Goal: Task Accomplishment & Management: Complete application form

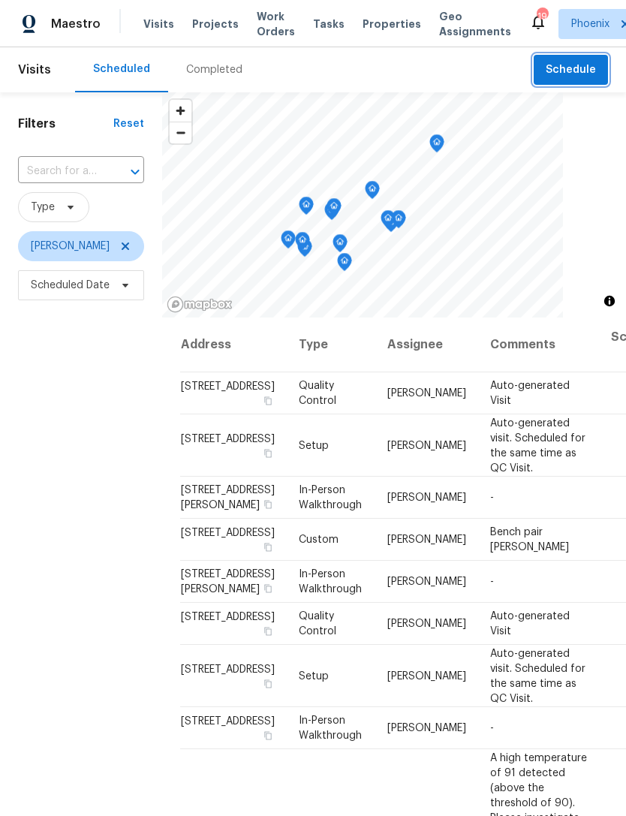
click at [573, 83] on button "Schedule" at bounding box center [571, 70] width 74 height 31
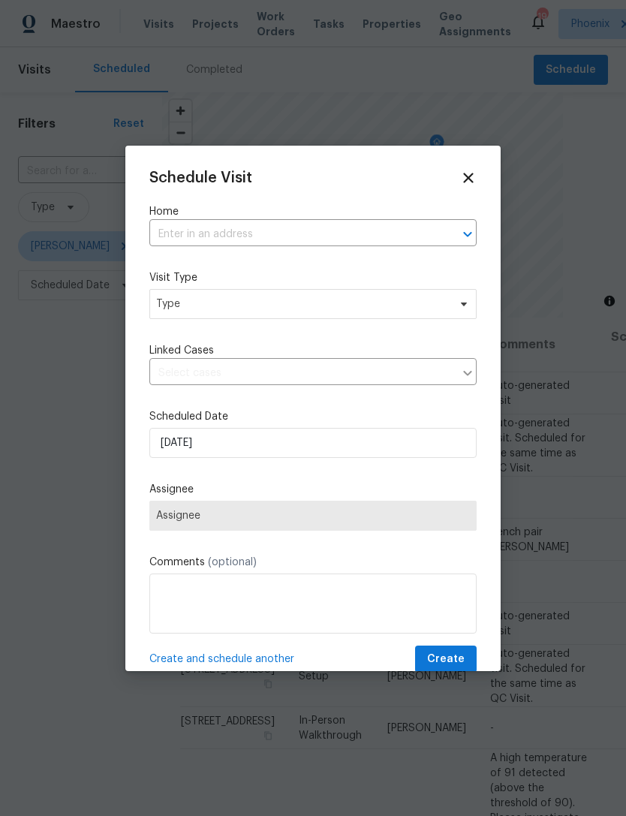
click at [392, 240] on input "text" at bounding box center [291, 234] width 285 height 23
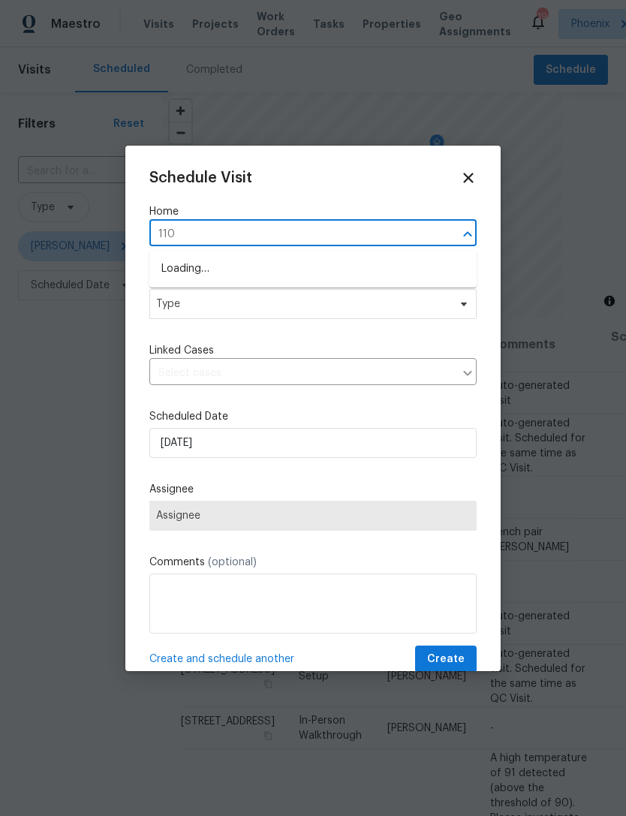
type input "1107"
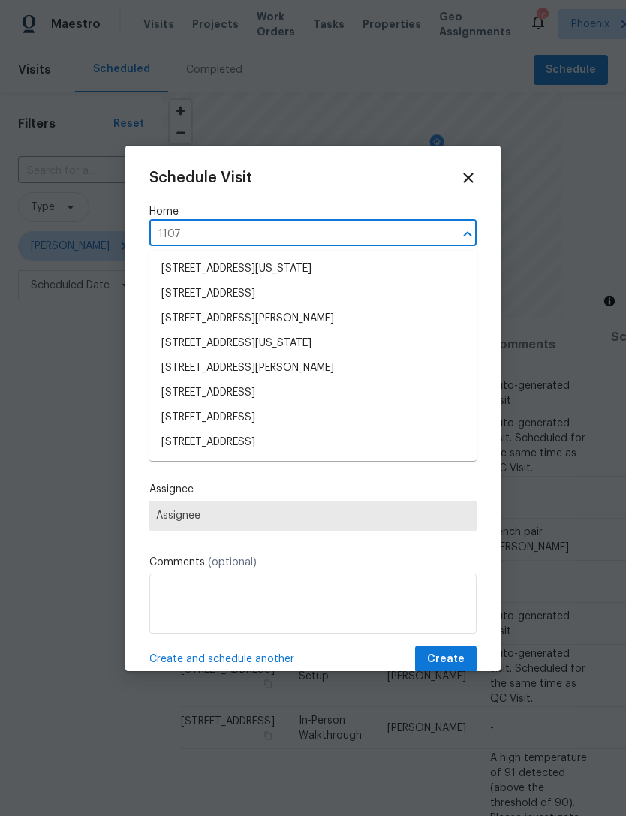
click at [279, 427] on li "[STREET_ADDRESS]" at bounding box center [312, 417] width 327 height 25
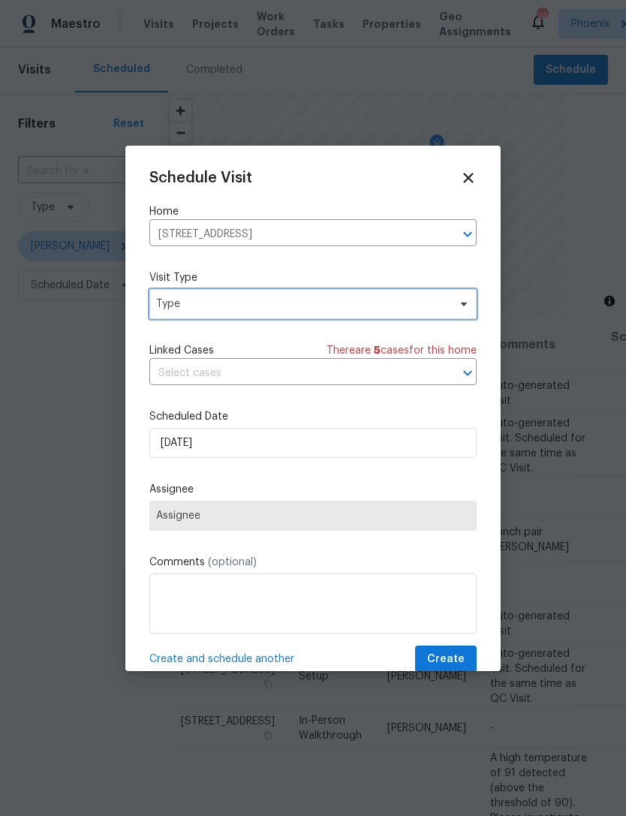
click at [309, 305] on span "Type" at bounding box center [302, 303] width 292 height 15
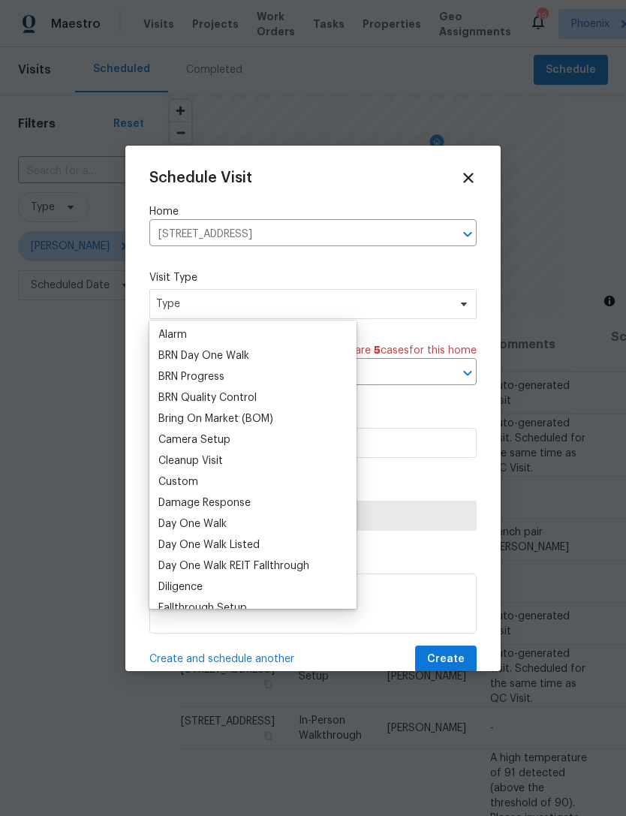
scroll to position [125, 0]
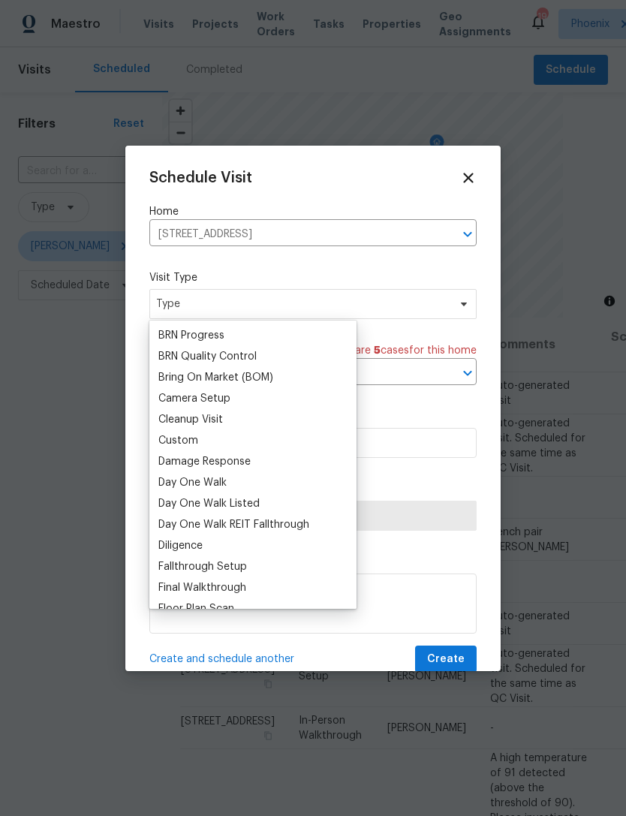
click at [185, 446] on div "Custom" at bounding box center [178, 440] width 40 height 15
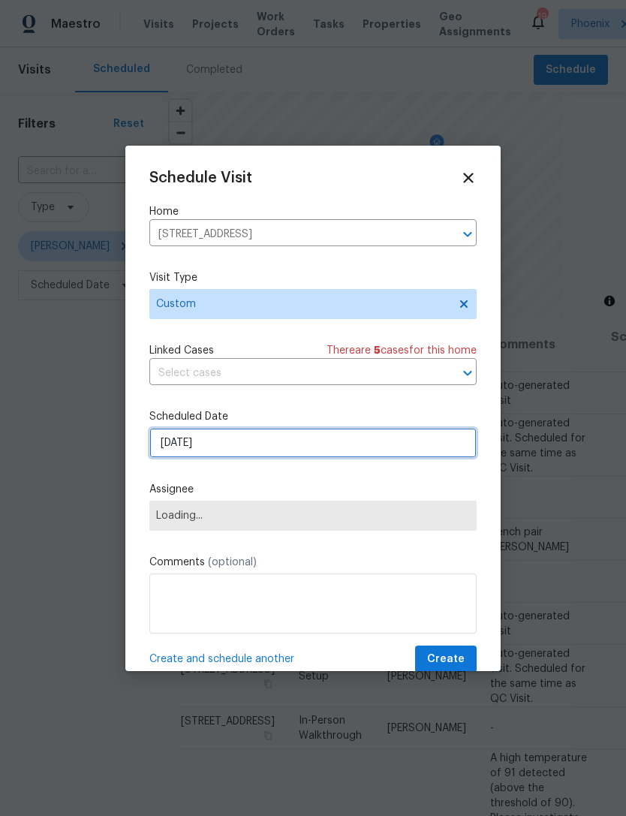
click at [327, 458] on input "[DATE]" at bounding box center [312, 443] width 327 height 30
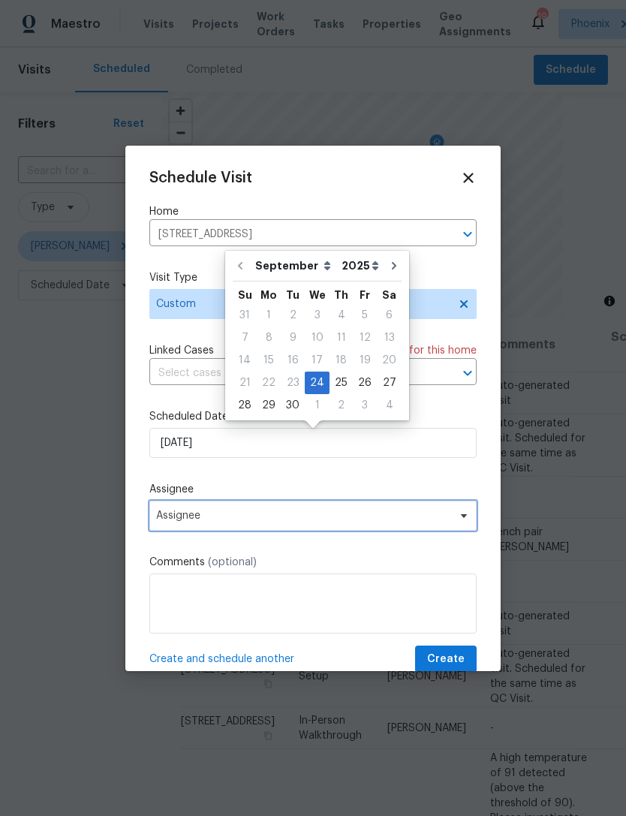
click at [316, 531] on span "Assignee" at bounding box center [312, 516] width 327 height 30
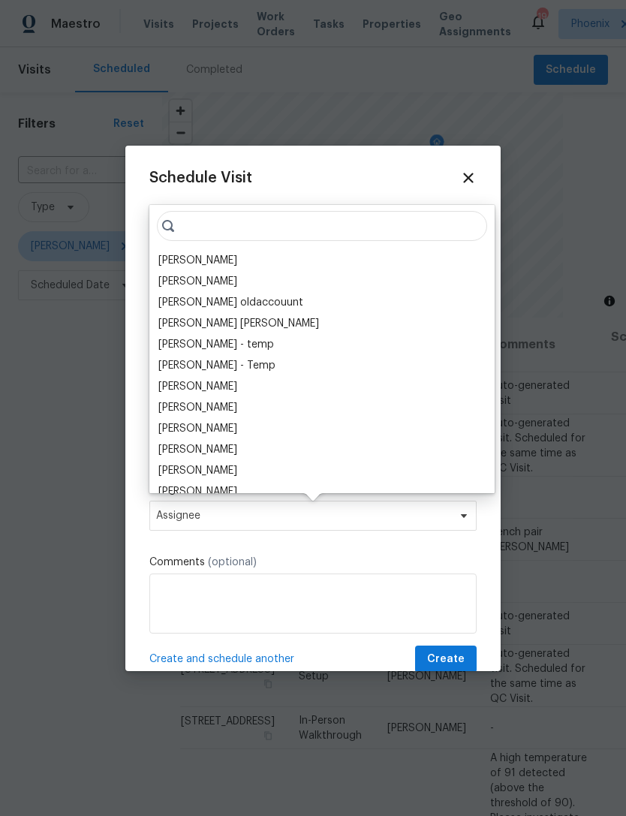
click at [218, 260] on div "[PERSON_NAME]" at bounding box center [197, 260] width 79 height 15
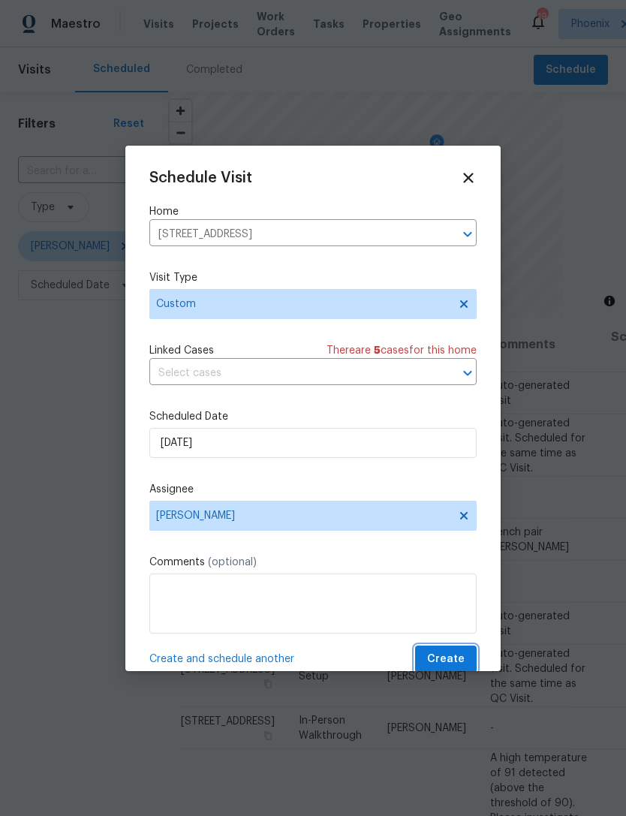
click at [468, 669] on button "Create" at bounding box center [446, 659] width 62 height 28
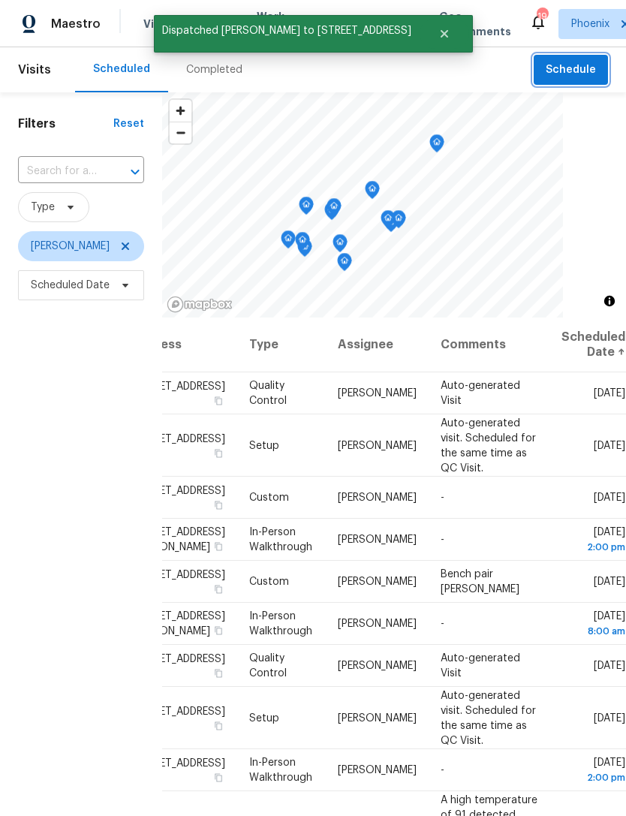
scroll to position [0, 126]
click at [0, 0] on icon at bounding box center [0, 0] width 0 height 0
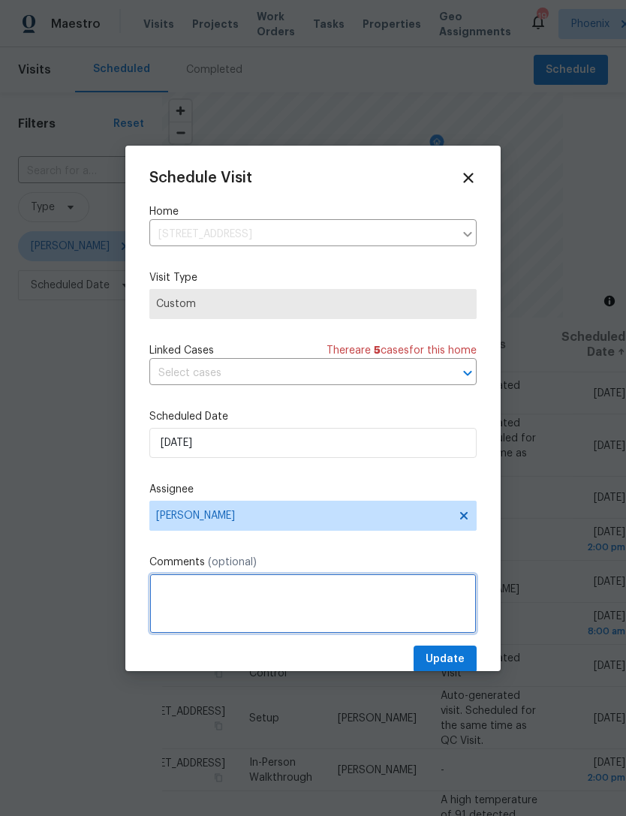
click at [345, 600] on textarea at bounding box center [312, 603] width 327 height 60
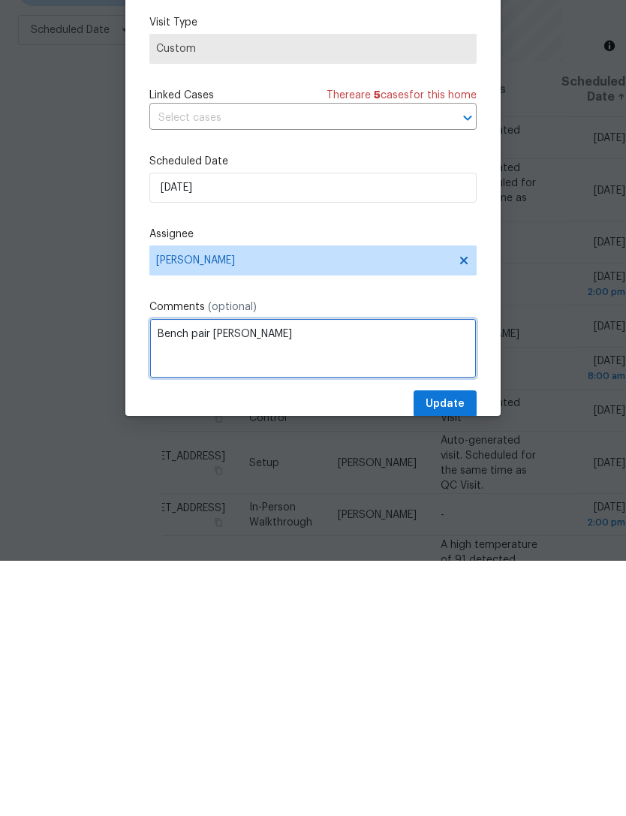
type textarea "Bench pair [PERSON_NAME]"
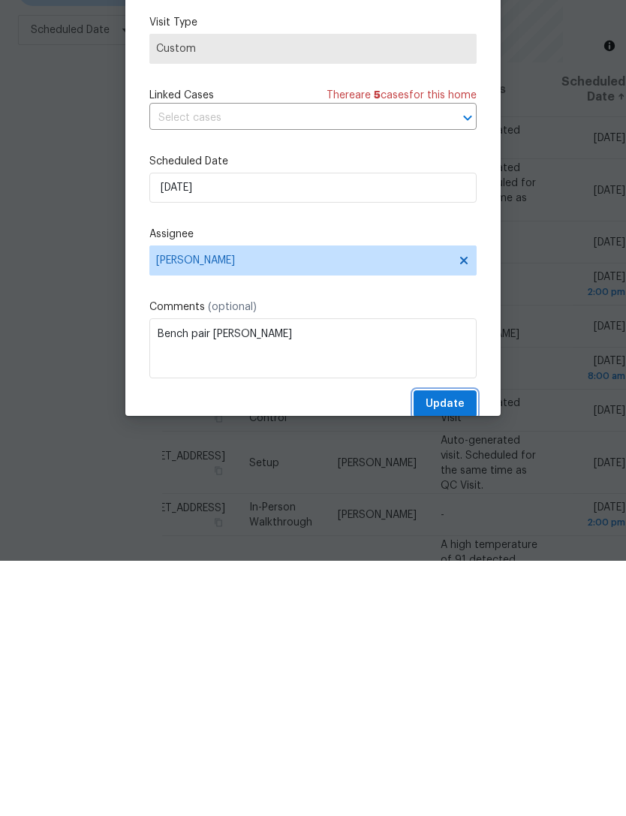
click at [453, 650] on span "Update" at bounding box center [445, 659] width 39 height 19
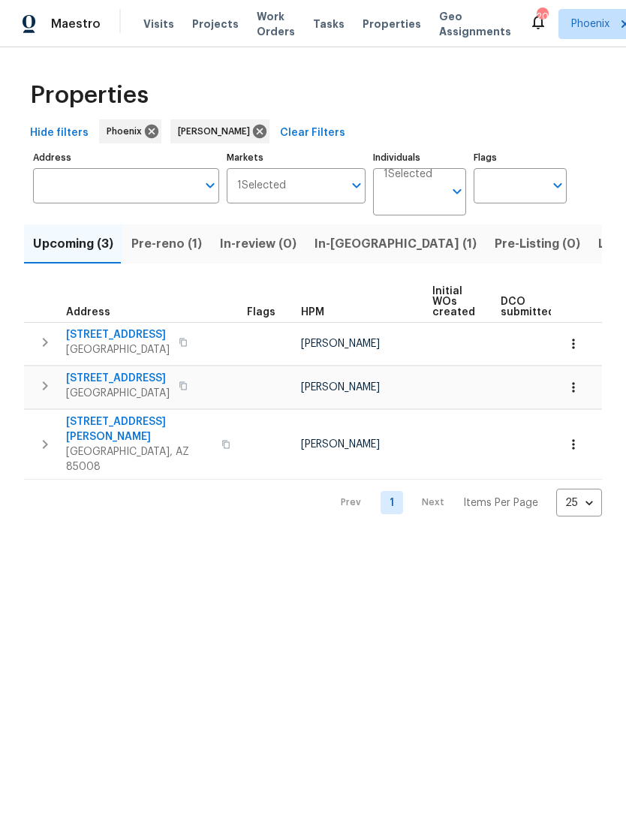
click at [598, 245] on span "Listed (10)" at bounding box center [629, 243] width 63 height 21
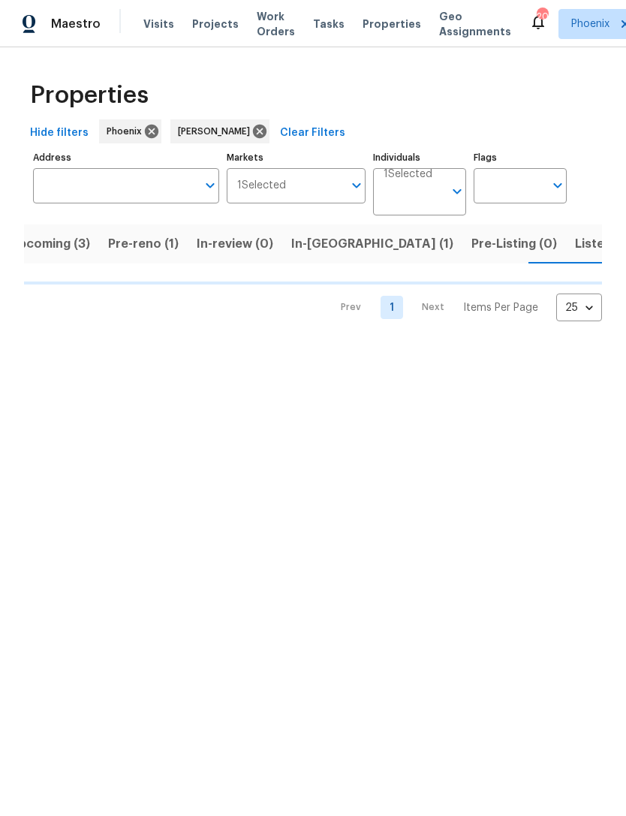
scroll to position [0, 24]
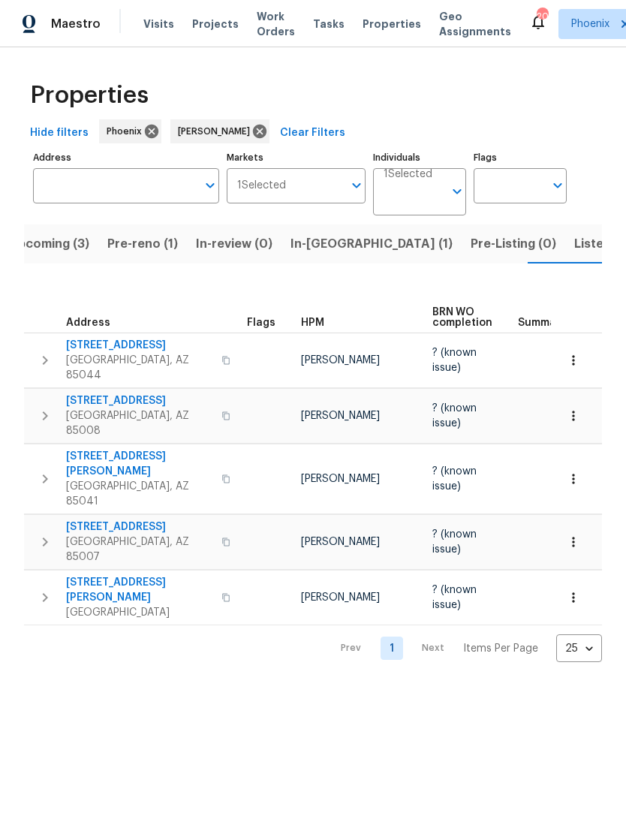
click at [574, 250] on span "Listed (10)" at bounding box center [605, 243] width 63 height 21
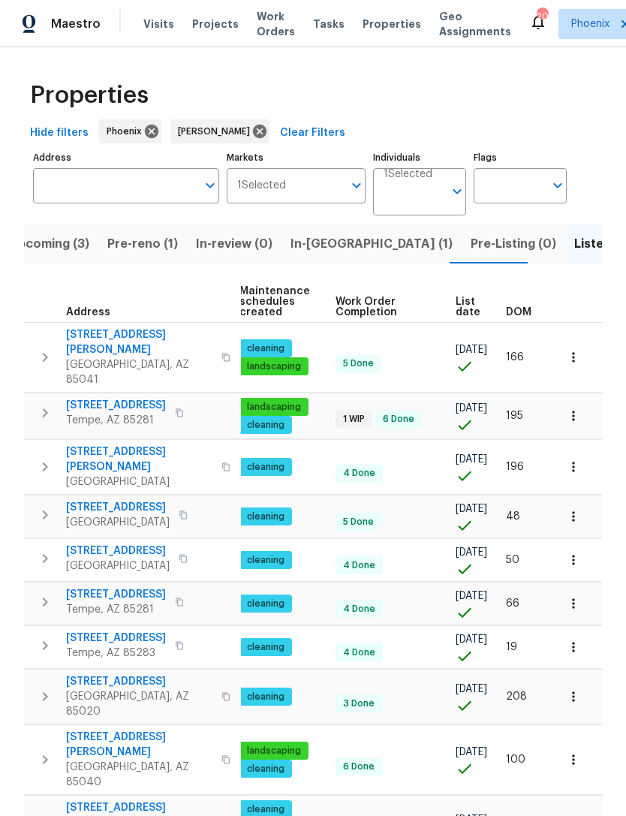
scroll to position [0, 193]
click at [465, 312] on span "List date" at bounding box center [468, 306] width 25 height 21
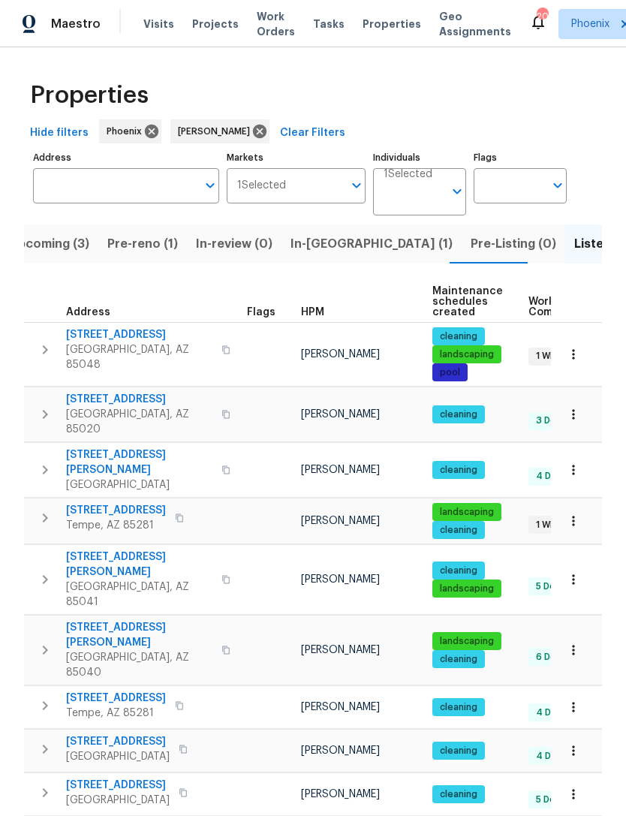
click at [125, 251] on span "Pre-reno (1)" at bounding box center [142, 243] width 71 height 21
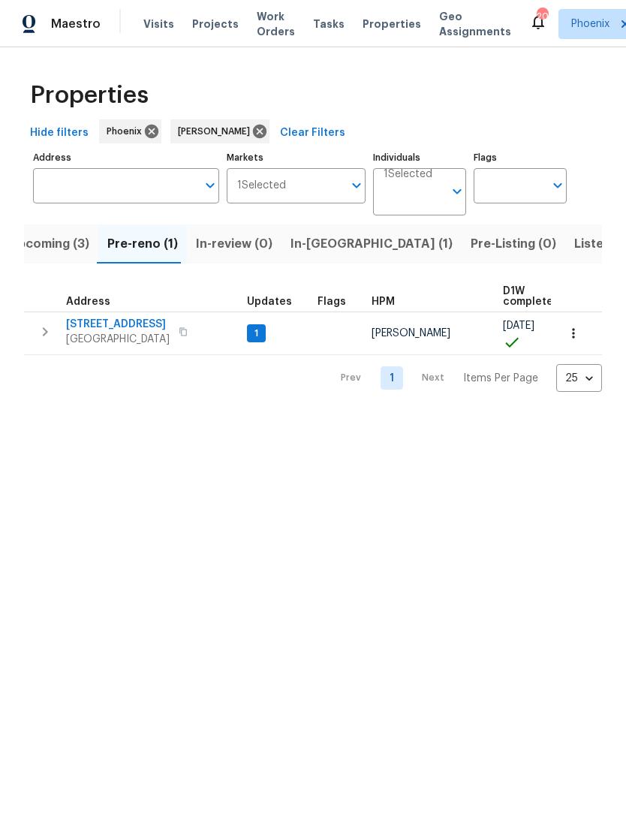
click at [250, 307] on span "Updates" at bounding box center [269, 301] width 45 height 11
click at [253, 339] on span "1" at bounding box center [256, 333] width 16 height 13
click at [80, 320] on span "1107 N Cherry" at bounding box center [118, 324] width 104 height 15
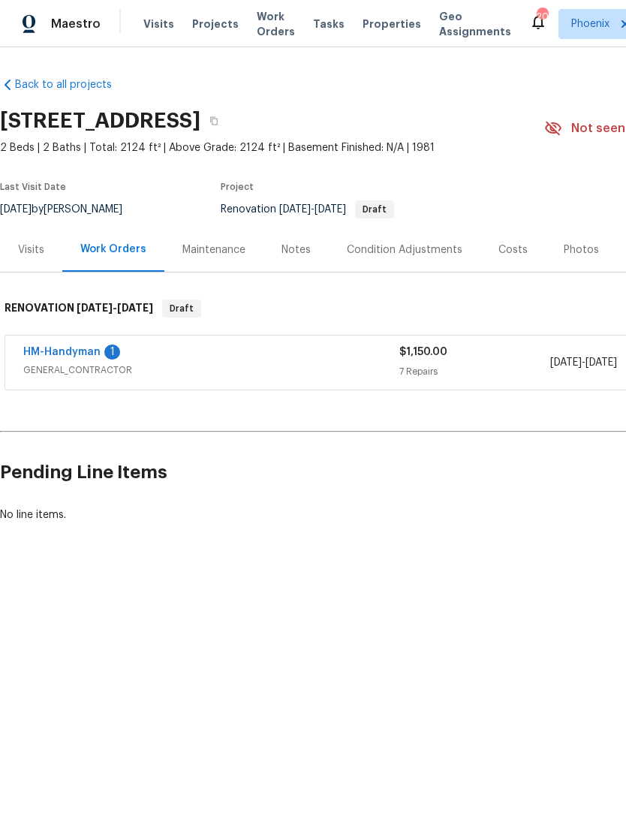
click at [57, 356] on link "HM-Handyman" at bounding box center [61, 352] width 77 height 11
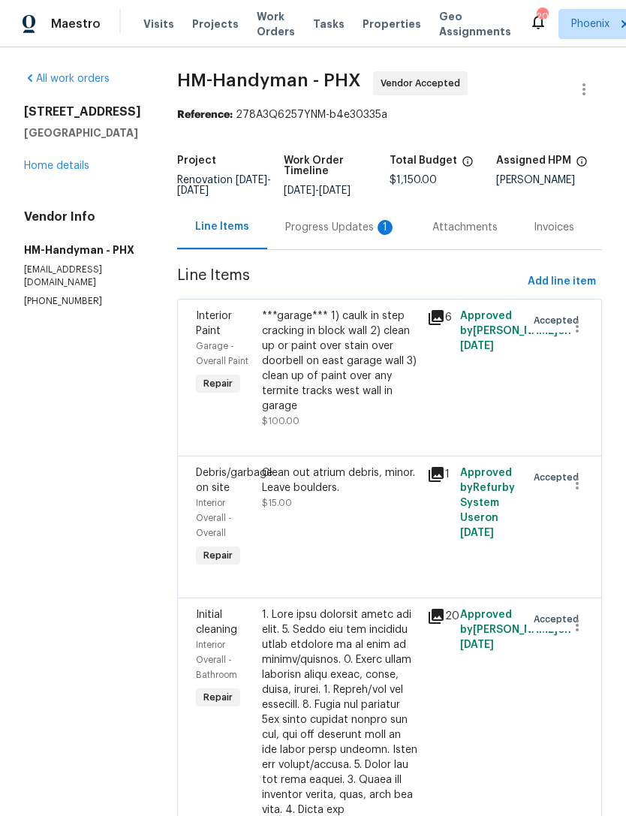
click at [354, 235] on div "Progress Updates 1" at bounding box center [340, 227] width 111 height 15
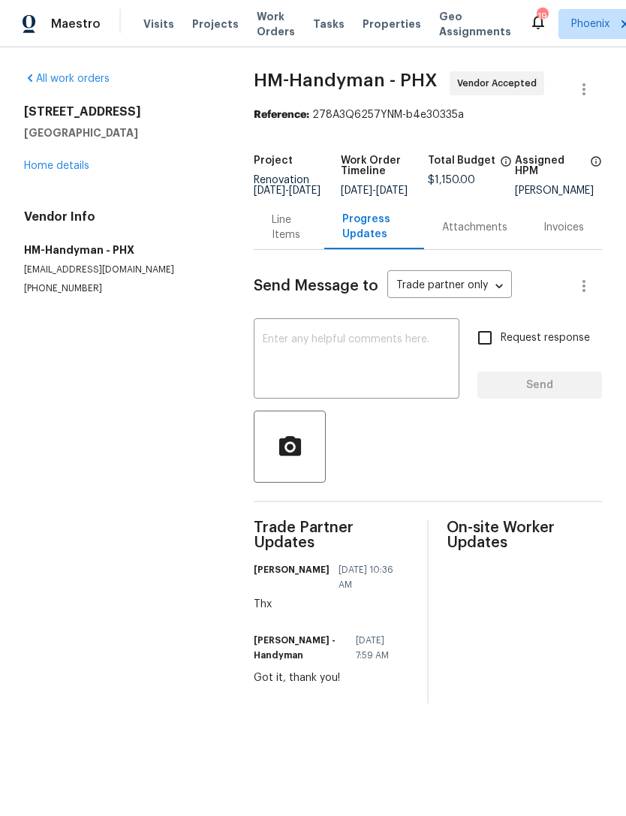
click at [48, 179] on div "All work orders 1107 N Cherry Mesa, AZ 85201 Home details Vendor Info HM-Handym…" at bounding box center [121, 183] width 194 height 224
click at [38, 164] on link "Home details" at bounding box center [56, 166] width 65 height 11
